Goal: Information Seeking & Learning: Check status

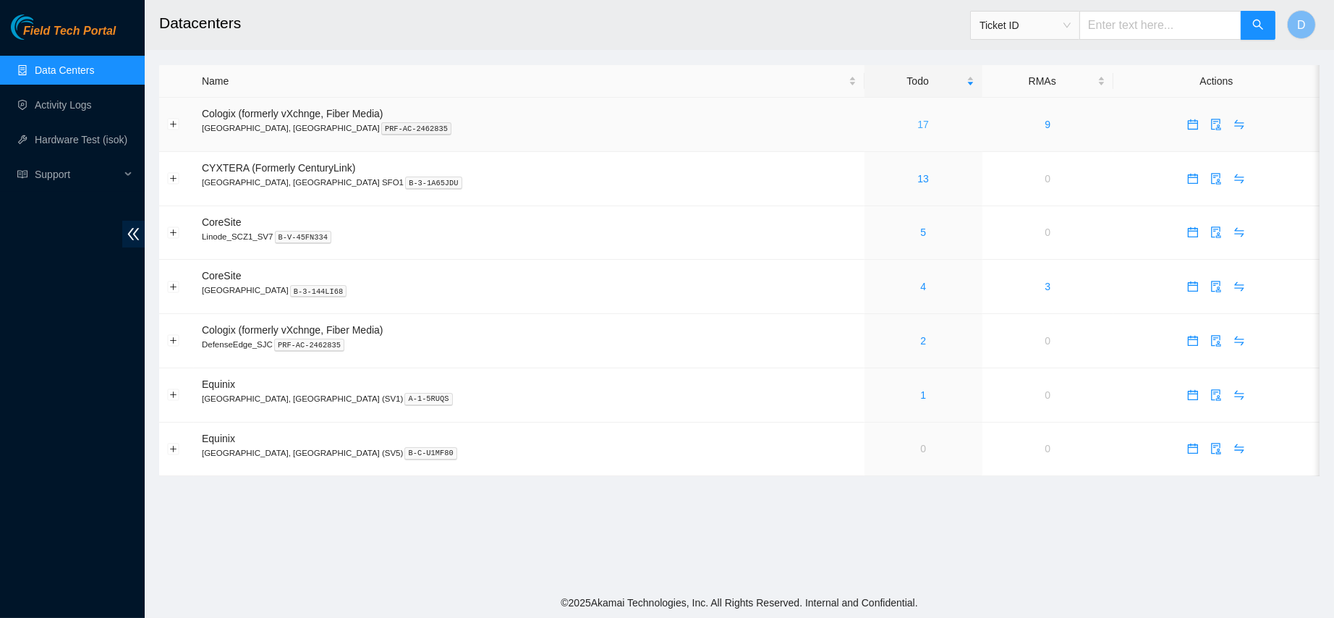
click at [917, 120] on link "17" at bounding box center [923, 125] width 12 height 12
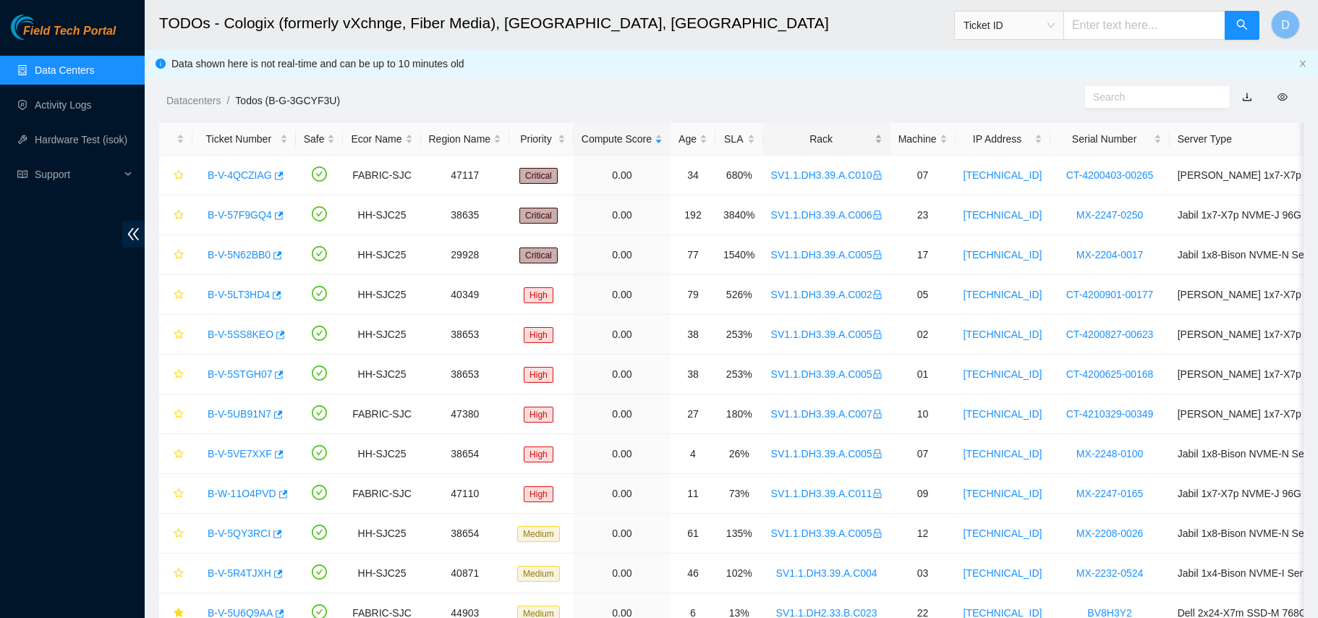
click at [811, 131] on div "Rack" at bounding box center [826, 139] width 111 height 16
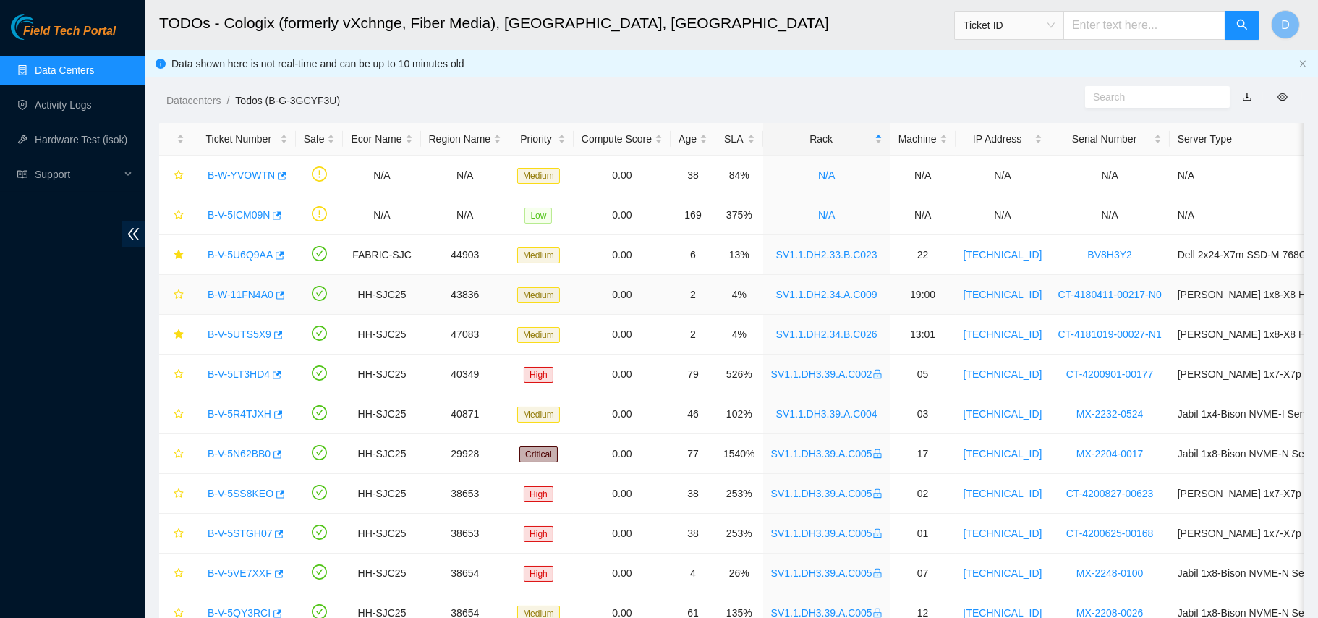
click at [240, 290] on link "B-W-11FN4A0" at bounding box center [241, 295] width 66 height 12
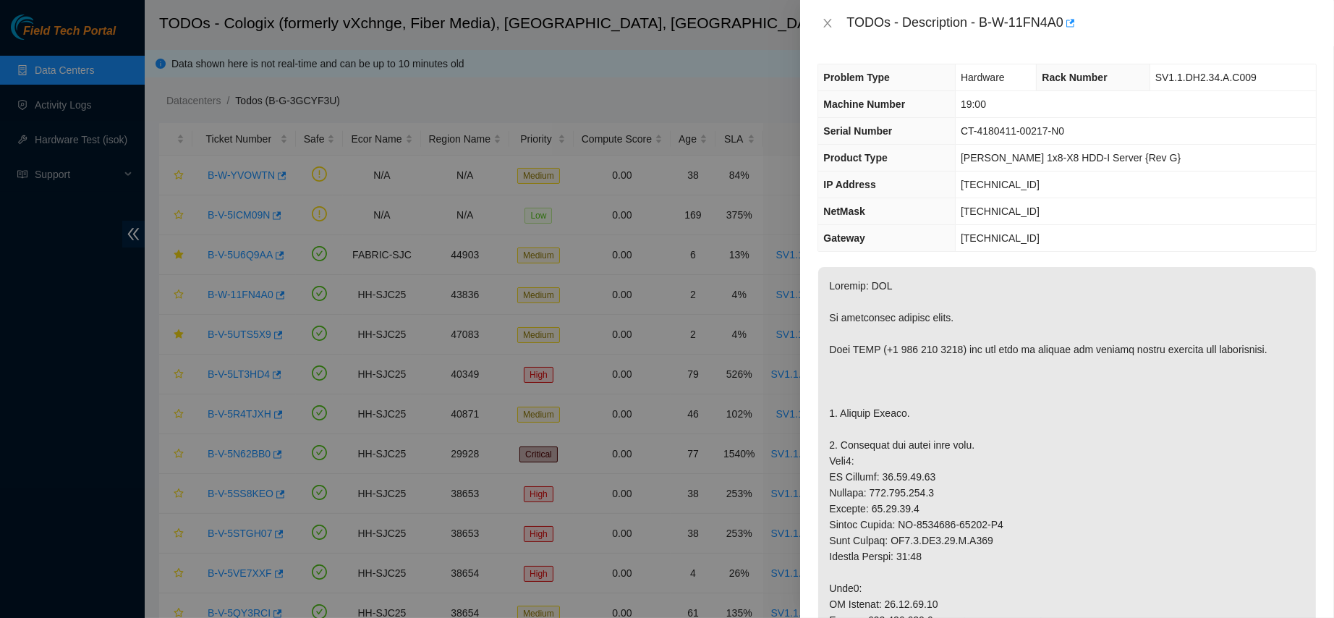
click at [828, 12] on div "TODOs - Description - B-W-11FN4A0" at bounding box center [1066, 23] width 499 height 23
click at [828, 17] on icon "close" at bounding box center [828, 23] width 12 height 12
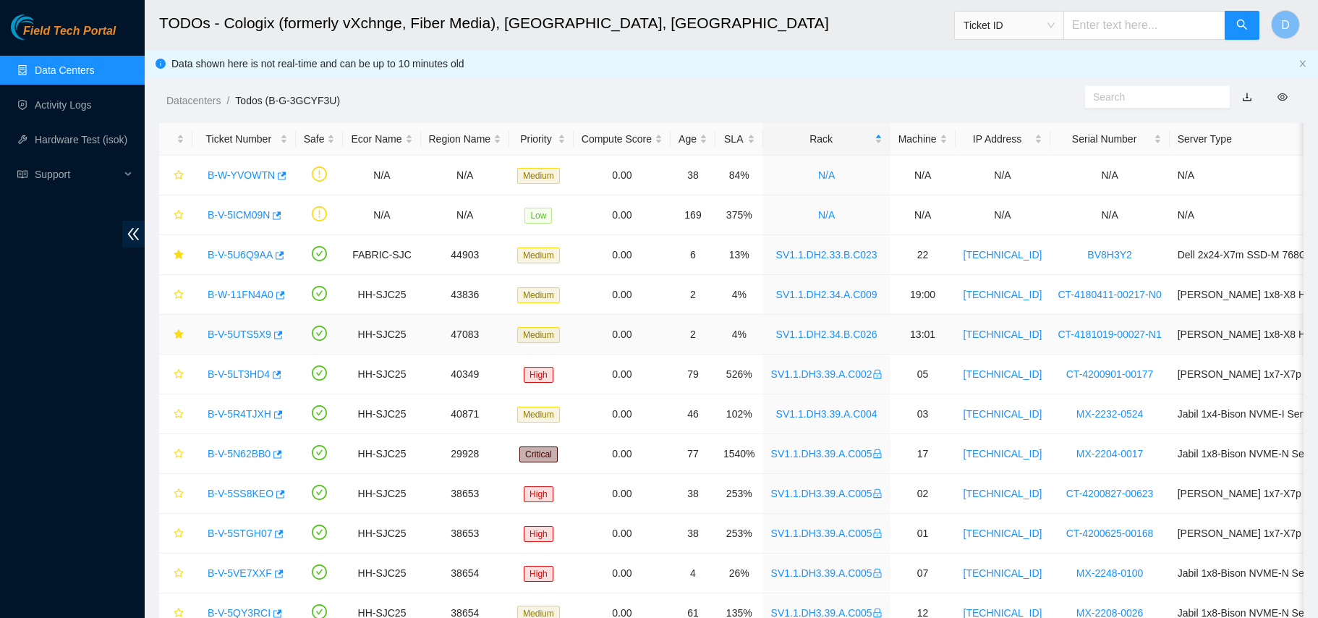
click at [232, 328] on link "B-V-5UTS5X9" at bounding box center [240, 334] width 64 height 12
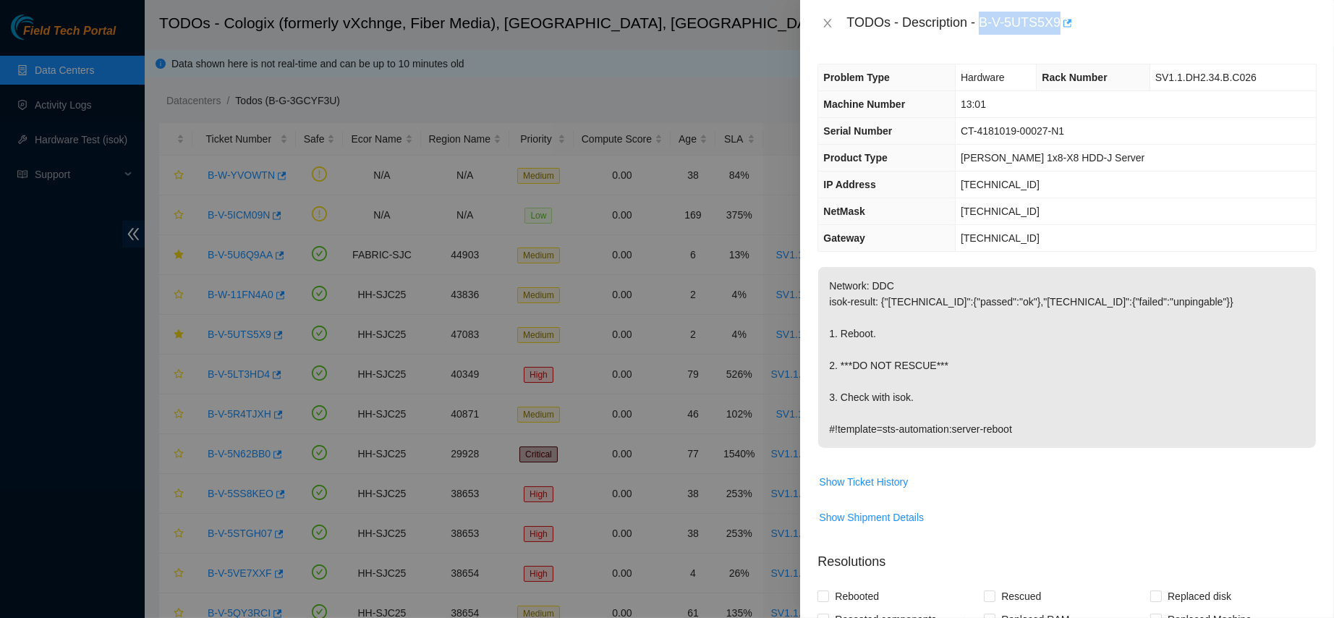
drag, startPoint x: 1027, startPoint y: 22, endPoint x: 1134, endPoint y: 33, distance: 107.0
click at [1134, 33] on body "Field Tech Portal Data Centers Activity Logs Hardware Test (isok) Support TODOs…" at bounding box center [659, 309] width 1318 height 618
copy div "B-V-5UTS5X9"
click at [817, 25] on button "Close" at bounding box center [827, 24] width 20 height 14
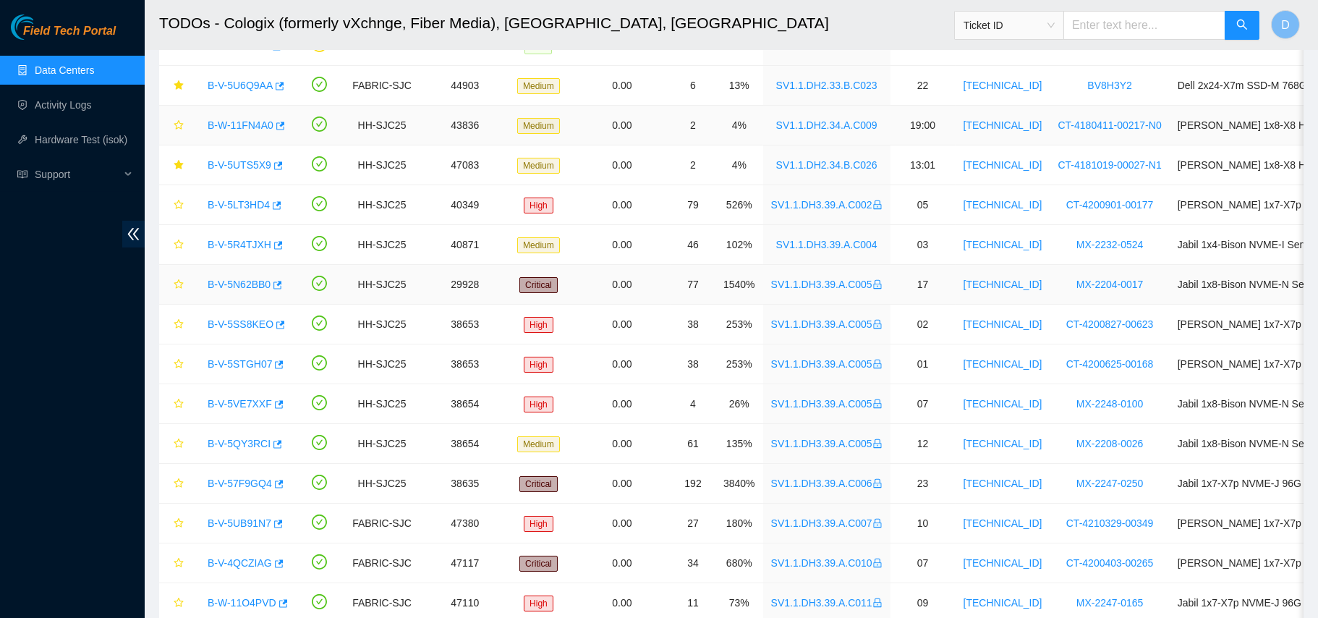
scroll to position [273, 0]
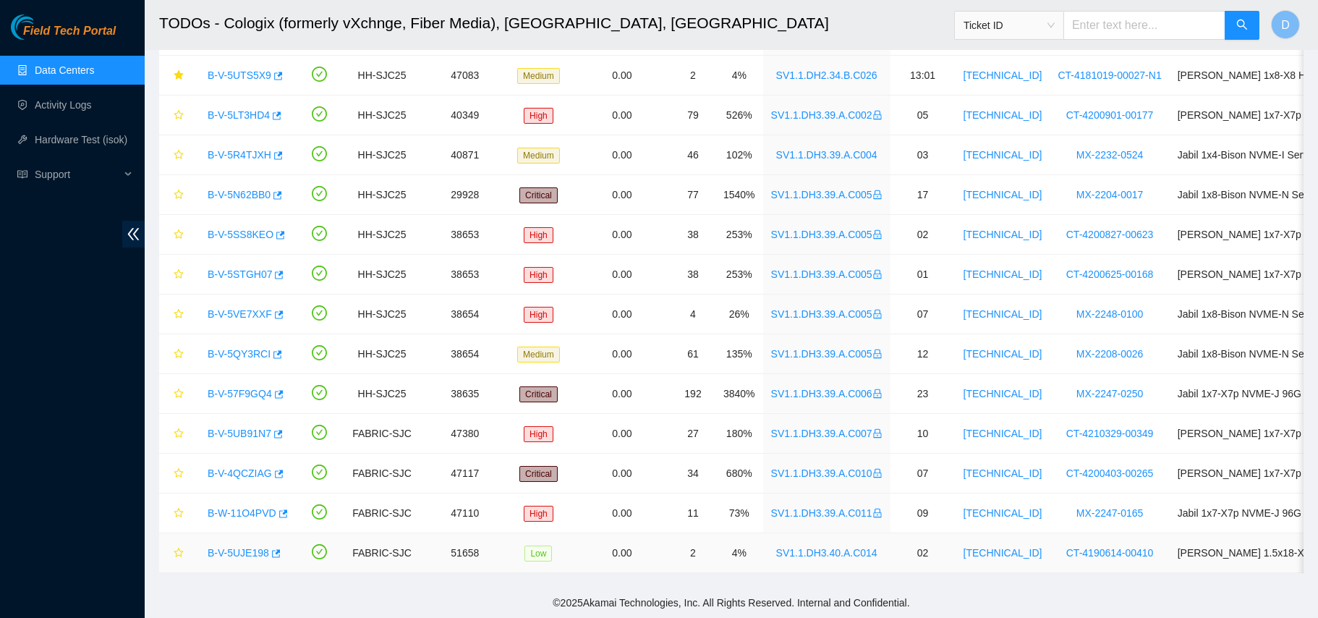
drag, startPoint x: 234, startPoint y: 538, endPoint x: 572, endPoint y: 425, distance: 356.9
click at [234, 547] on link "B-V-5UJE198" at bounding box center [238, 553] width 61 height 12
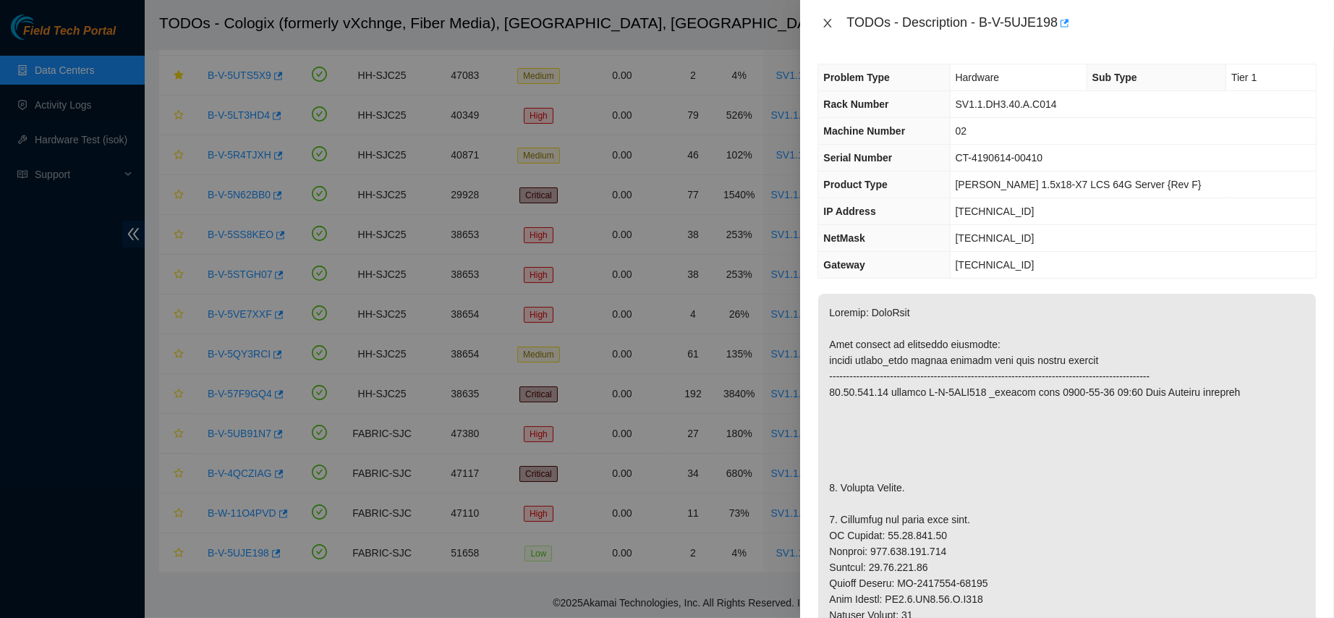
click at [831, 23] on icon "close" at bounding box center [828, 23] width 12 height 12
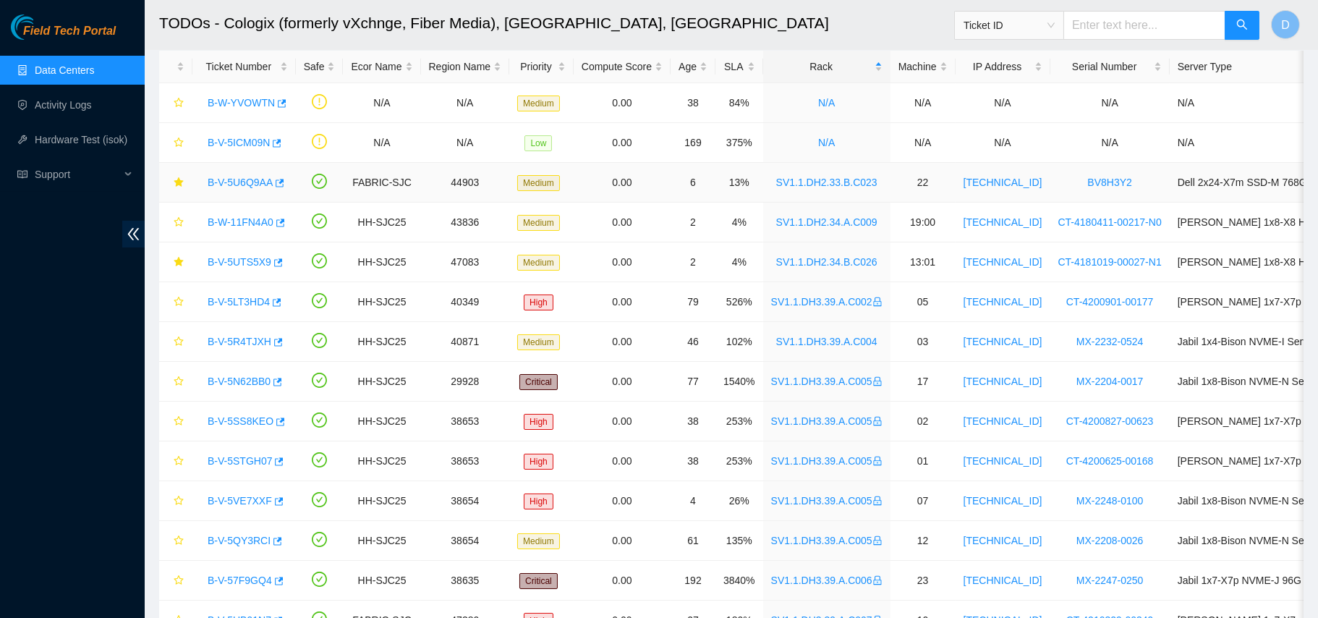
scroll to position [69, 0]
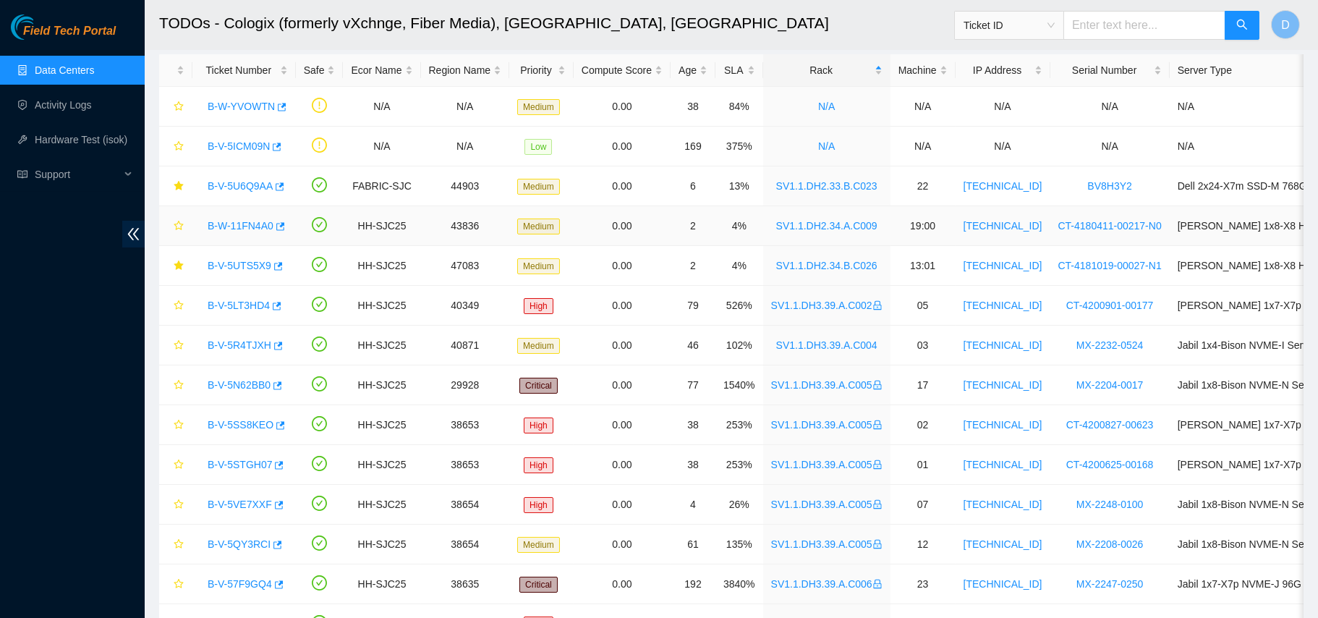
click at [243, 222] on link "B-W-11FN4A0" at bounding box center [241, 226] width 66 height 12
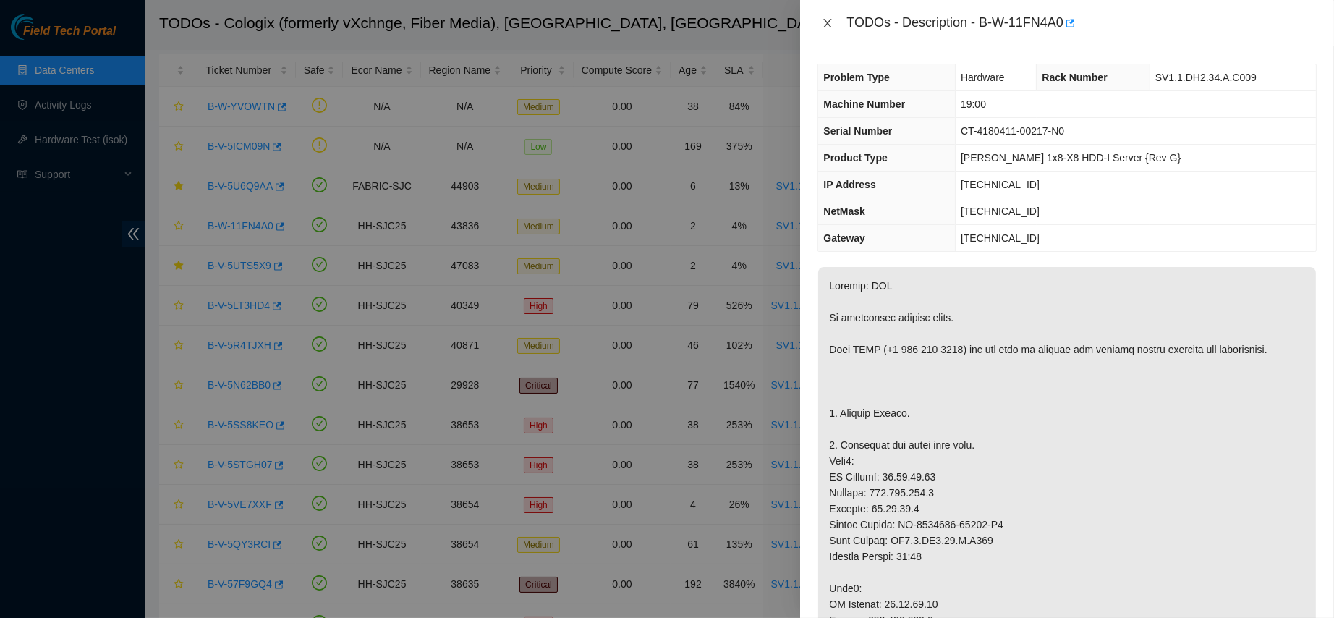
click at [823, 24] on icon "close" at bounding box center [828, 23] width 12 height 12
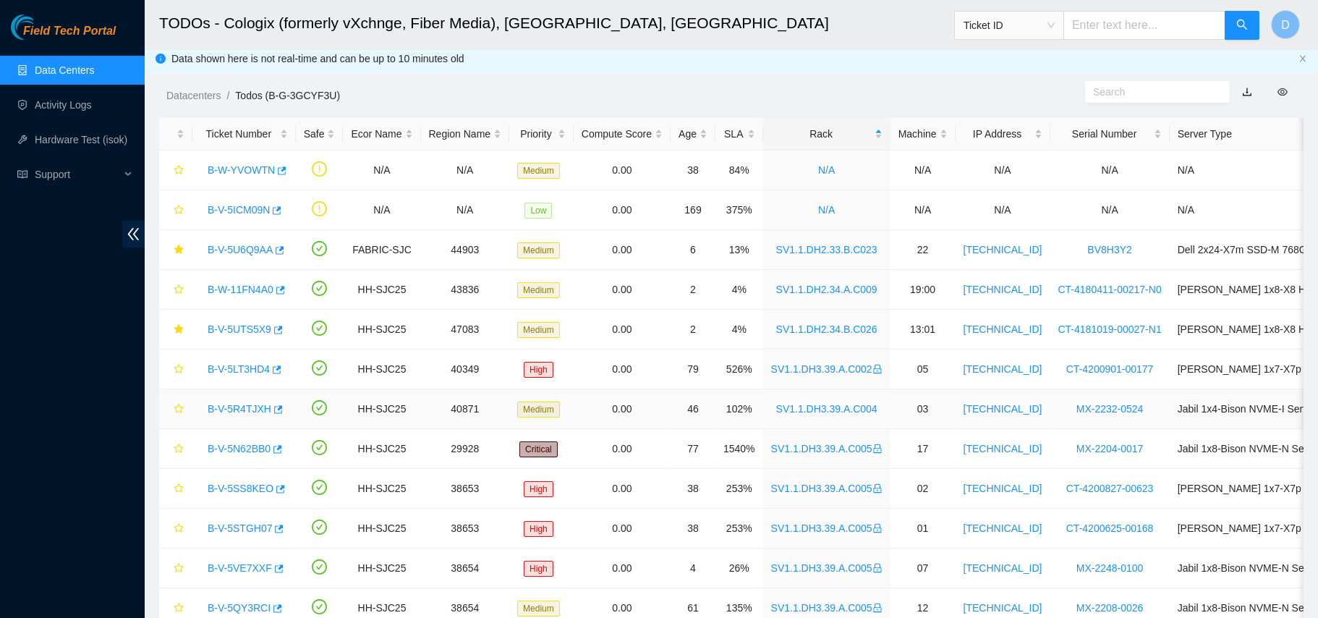
scroll to position [0, 0]
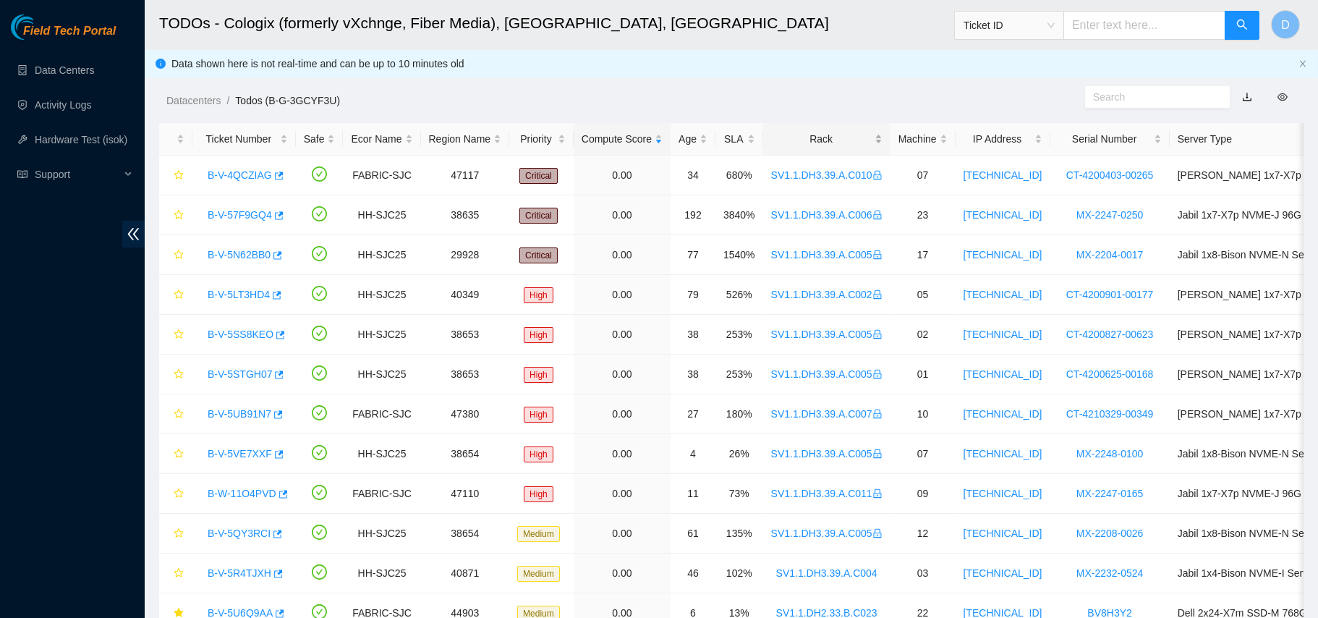
click at [815, 142] on div "Rack" at bounding box center [826, 139] width 111 height 16
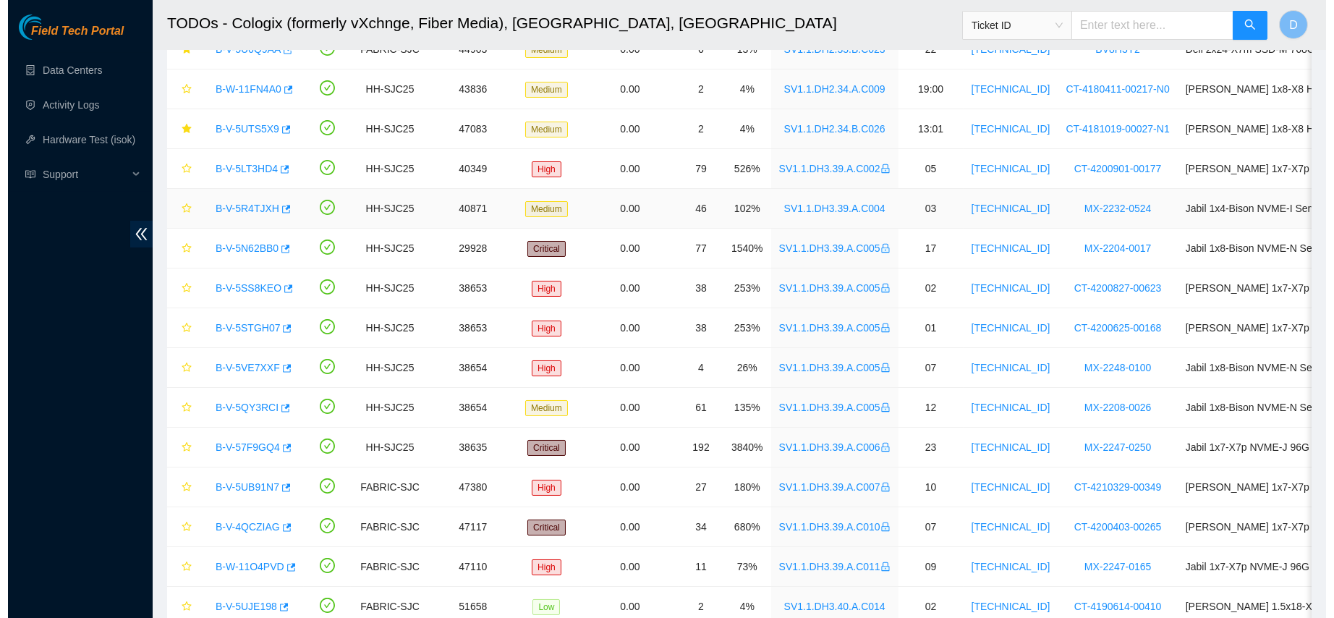
scroll to position [138, 0]
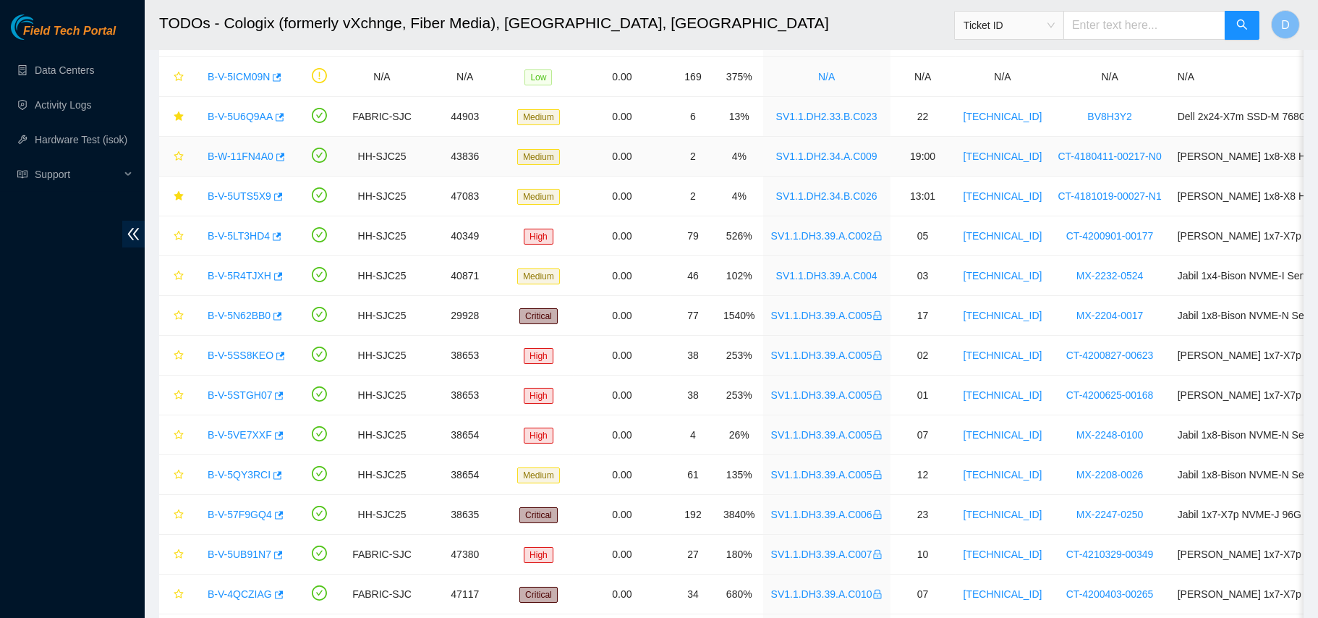
click at [234, 153] on link "B-W-11FN4A0" at bounding box center [241, 156] width 66 height 12
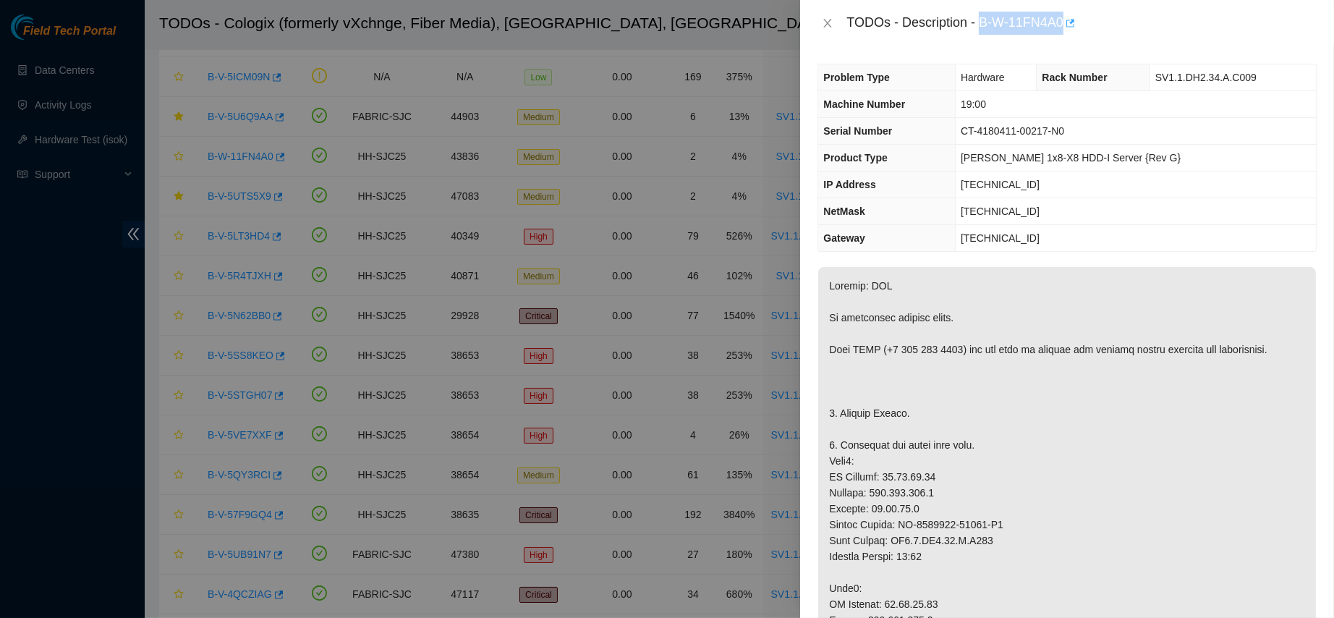
drag, startPoint x: 1026, startPoint y: 16, endPoint x: 1143, endPoint y: 25, distance: 117.5
click at [1143, 25] on div "TODOs - Description - B-W-11FN4A0" at bounding box center [1081, 23] width 470 height 23
copy div "B-W-11FN4A0"
